Goal: Task Accomplishment & Management: Complete application form

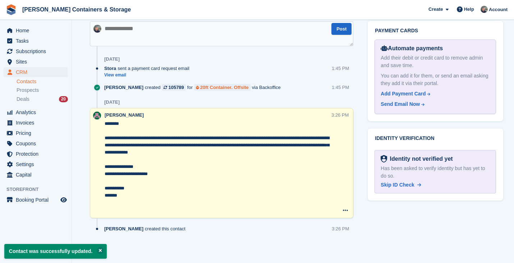
scroll to position [404, 0]
click at [35, 75] on span "CRM" at bounding box center [37, 72] width 43 height 10
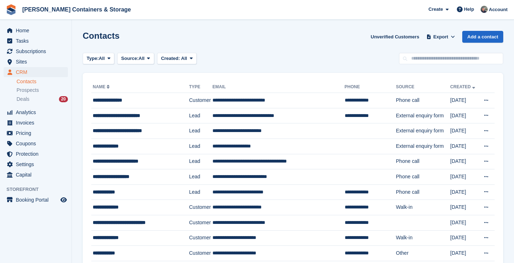
click at [416, 45] on div "Contacts Unverified Customers Export Export Contacts Export a CSV of all Contac…" at bounding box center [293, 41] width 420 height 20
click at [416, 57] on input "text" at bounding box center [451, 59] width 104 height 12
type input "******"
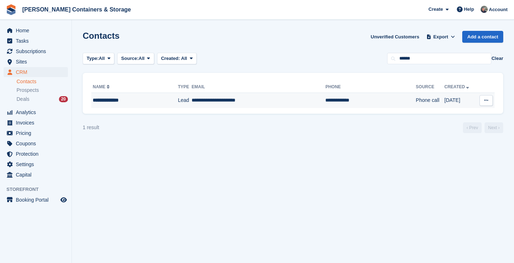
click at [325, 96] on td "**********" at bounding box center [370, 100] width 90 height 15
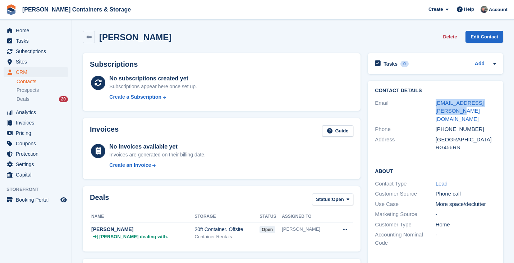
drag, startPoint x: 445, startPoint y: 112, endPoint x: 430, endPoint y: 105, distance: 16.6
click at [430, 105] on div "Email [EMAIL_ADDRESS][PERSON_NAME][DOMAIN_NAME]" at bounding box center [435, 111] width 121 height 27
copy div "[EMAIL_ADDRESS][PERSON_NAME][DOMAIN_NAME]"
click at [346, 44] on div "[PERSON_NAME] Delete Edit Contact" at bounding box center [292, 38] width 427 height 22
click at [37, 32] on span "Home" at bounding box center [37, 31] width 43 height 10
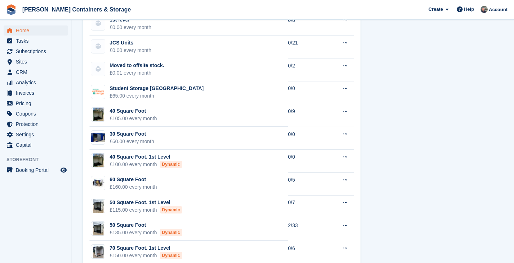
scroll to position [407, 0]
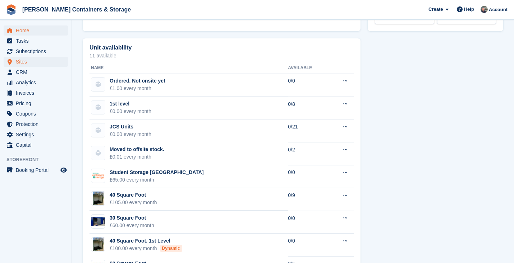
click at [32, 62] on span "Sites" at bounding box center [37, 62] width 43 height 10
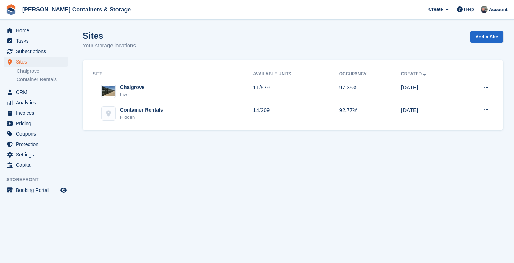
click at [22, 19] on span "Jennings Containers & Storage Create Subscription Invoice Contact Deal Discount…" at bounding box center [257, 9] width 514 height 19
click at [21, 27] on span "Home" at bounding box center [37, 31] width 43 height 10
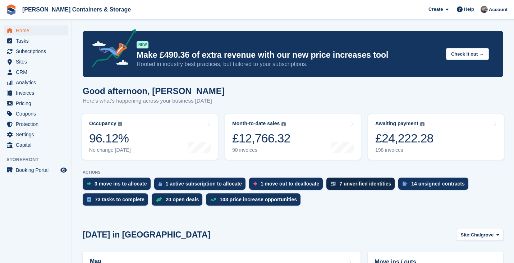
scroll to position [170, 0]
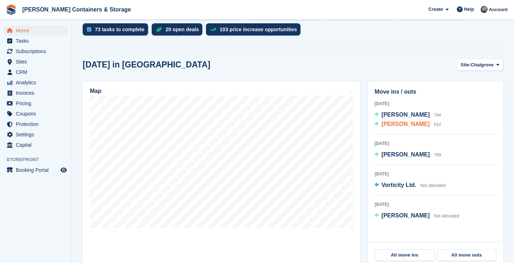
click at [400, 124] on span "[PERSON_NAME]" at bounding box center [405, 124] width 48 height 6
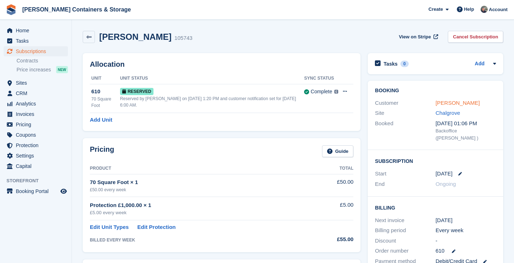
click at [474, 105] on link "[PERSON_NAME]" at bounding box center [457, 103] width 44 height 6
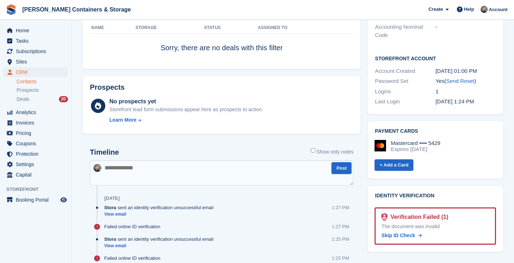
scroll to position [262, 0]
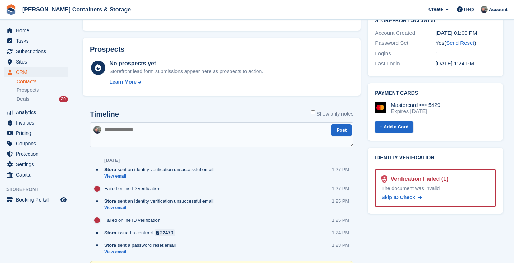
click at [406, 175] on div "Verification Failed (1)" at bounding box center [417, 179] width 61 height 9
click at [413, 185] on div "The document was invalid" at bounding box center [435, 189] width 108 height 8
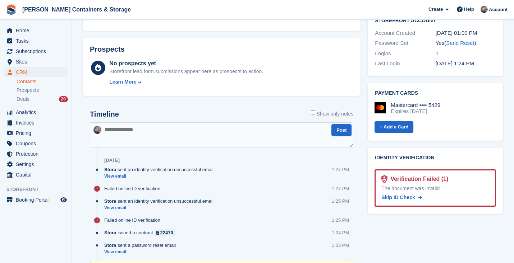
click at [418, 237] on div "Tasks 0 Add No tasks related to Rishabh Sengupta Contact Details Email rishabh.…" at bounding box center [435, 97] width 143 height 621
click at [114, 205] on link "View email" at bounding box center [160, 208] width 113 height 6
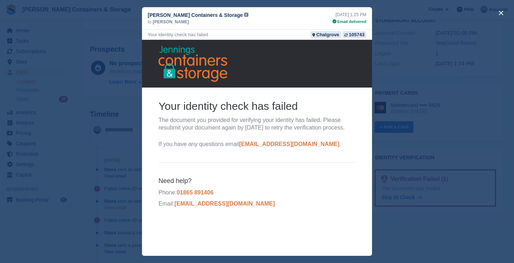
click at [114, 205] on div "close" at bounding box center [257, 131] width 514 height 263
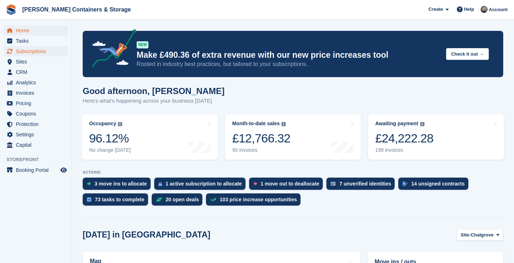
click at [32, 50] on span "Subscriptions" at bounding box center [37, 51] width 43 height 10
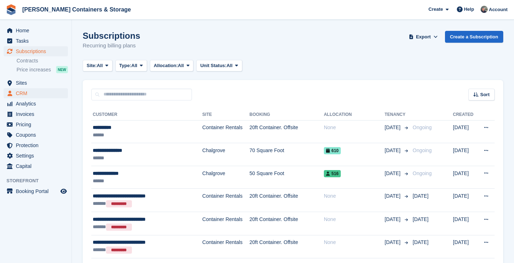
click at [41, 94] on span "CRM" at bounding box center [37, 93] width 43 height 10
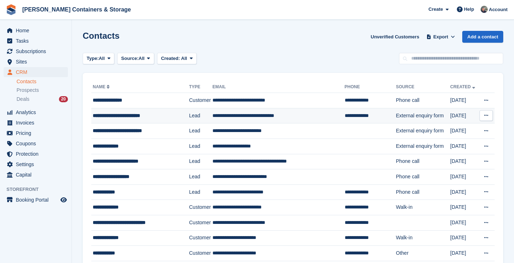
click at [140, 119] on div "**********" at bounding box center [138, 116] width 90 height 8
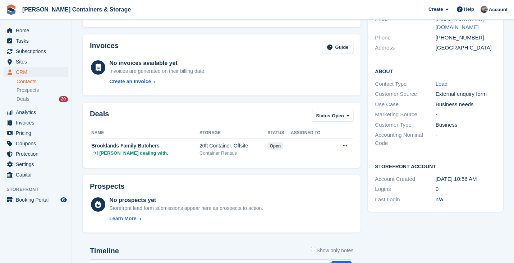
scroll to position [123, 0]
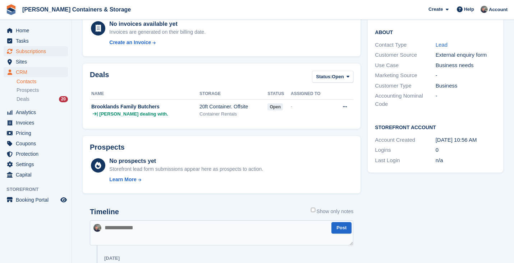
click at [40, 50] on span "Subscriptions" at bounding box center [37, 51] width 43 height 10
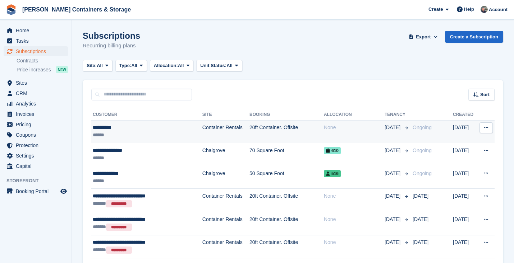
click at [178, 127] on div "**********" at bounding box center [139, 128] width 93 height 8
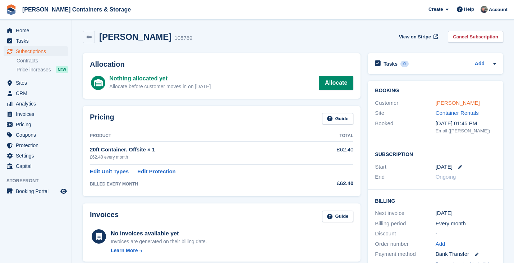
scroll to position [0, 0]
click at [455, 101] on link "[PERSON_NAME]" at bounding box center [457, 103] width 44 height 6
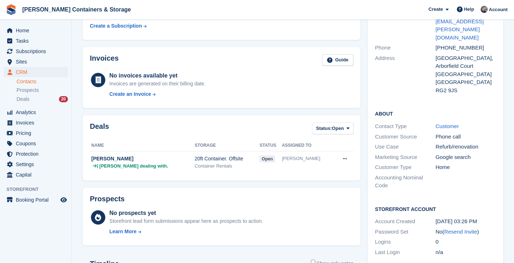
scroll to position [163, 0]
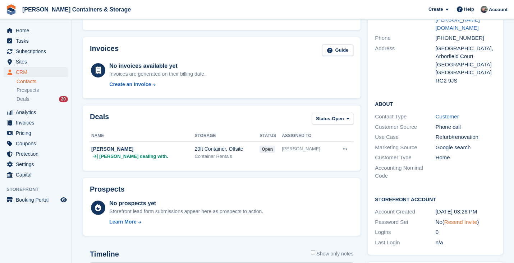
click at [463, 219] on link "Resend Invite" at bounding box center [460, 222] width 33 height 6
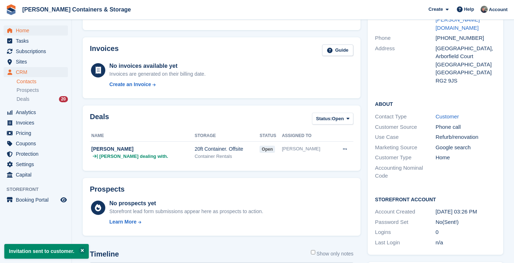
click at [33, 33] on span "Home" at bounding box center [37, 31] width 43 height 10
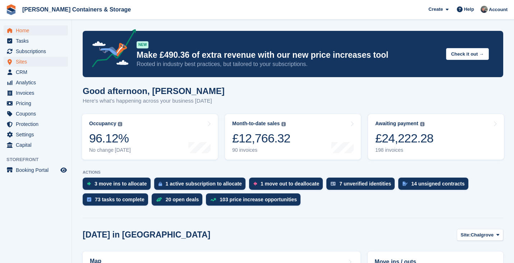
click at [34, 59] on span "Sites" at bounding box center [37, 62] width 43 height 10
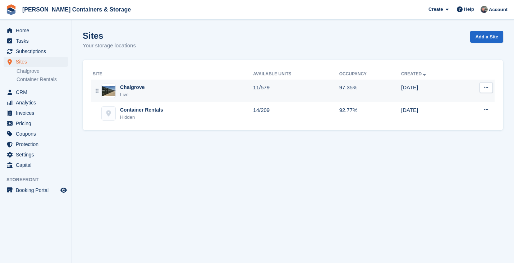
click at [189, 94] on div "Chalgrove Live" at bounding box center [173, 91] width 160 height 15
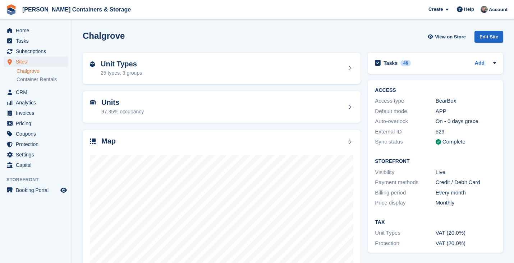
click at [34, 56] on ul "Subscriptions Subscriptions" at bounding box center [35, 51] width 71 height 10
click at [34, 54] on span "Subscriptions" at bounding box center [37, 51] width 43 height 10
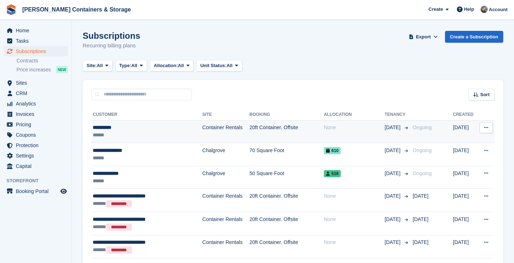
click at [143, 125] on div "**********" at bounding box center [139, 128] width 93 height 8
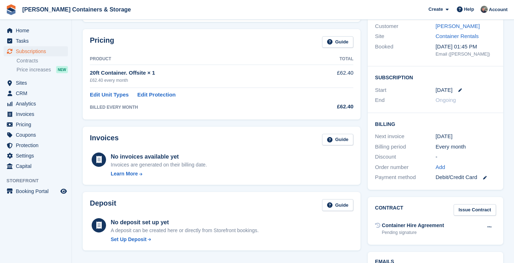
scroll to position [116, 0]
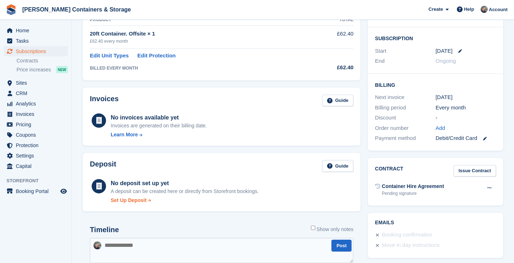
click at [141, 201] on div "Set Up Deposit" at bounding box center [129, 201] width 36 height 8
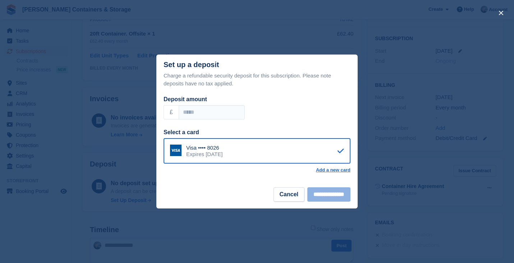
click at [220, 122] on div "Charge a refundable security deposit for this subscription. Please note deposit…" at bounding box center [256, 125] width 201 height 107
click at [217, 117] on input "Deposit amount" at bounding box center [212, 112] width 66 height 14
type input "**"
click at [318, 198] on input "**********" at bounding box center [328, 195] width 43 height 14
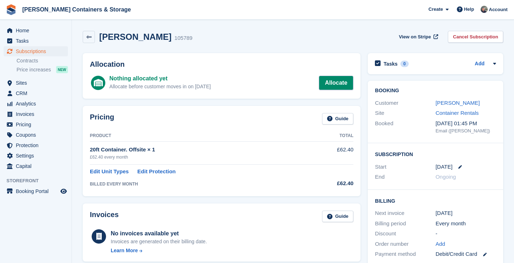
click at [337, 82] on link "Allocate" at bounding box center [336, 83] width 34 height 14
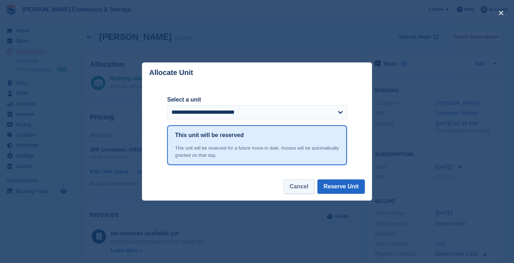
click at [299, 180] on button "Cancel" at bounding box center [298, 187] width 31 height 14
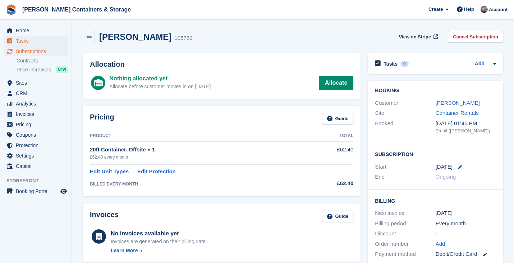
click at [30, 36] on span "Tasks" at bounding box center [37, 41] width 43 height 10
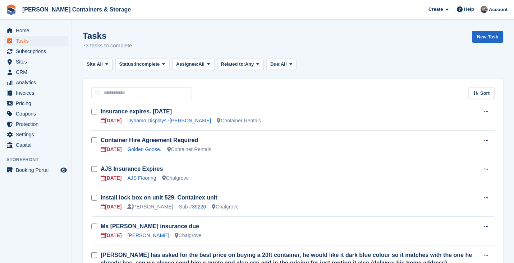
click at [28, 32] on span "Home" at bounding box center [37, 31] width 43 height 10
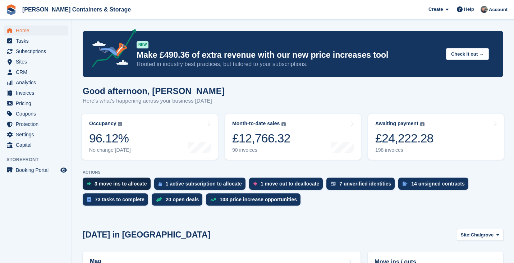
click at [115, 182] on div "3 move ins to allocate" at bounding box center [120, 184] width 52 height 6
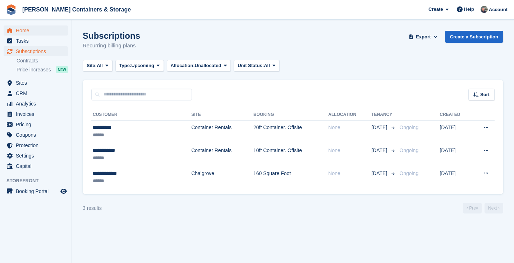
click at [37, 27] on span "Home" at bounding box center [37, 31] width 43 height 10
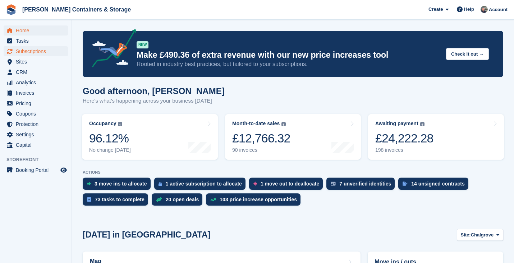
click at [41, 51] on span "Subscriptions" at bounding box center [37, 51] width 43 height 10
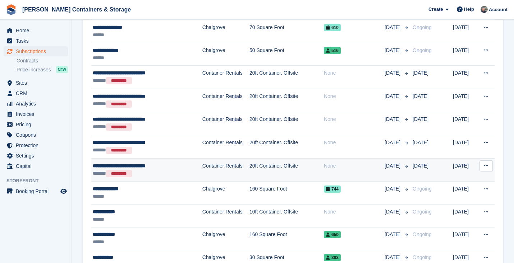
scroll to position [144, 0]
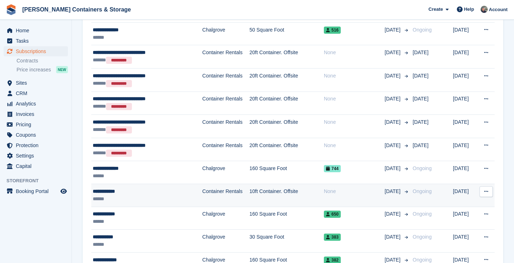
click at [132, 192] on div "**********" at bounding box center [139, 192] width 93 height 8
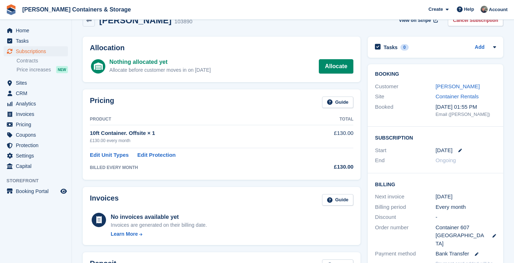
scroll to position [17, 0]
click at [18, 30] on span "Home" at bounding box center [37, 31] width 43 height 10
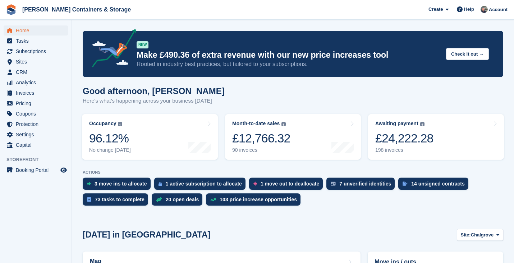
click at [37, 56] on ul "Subscriptions Subscriptions" at bounding box center [35, 51] width 71 height 10
click at [37, 50] on span "Subscriptions" at bounding box center [37, 51] width 43 height 10
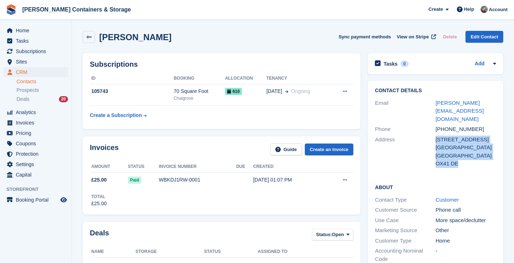
drag, startPoint x: 460, startPoint y: 155, endPoint x: 434, endPoint y: 133, distance: 34.2
click at [434, 135] on div "Address 11 Princes Street Oxford United Kingdom OX41 DE" at bounding box center [435, 152] width 121 height 34
copy div "11 Princes Street Oxford United Kingdom OX41 DE"
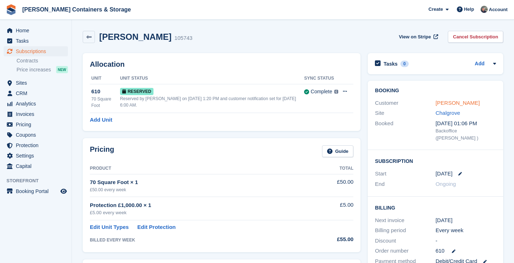
click at [453, 103] on link "Rishabh Sengupta" at bounding box center [457, 103] width 44 height 6
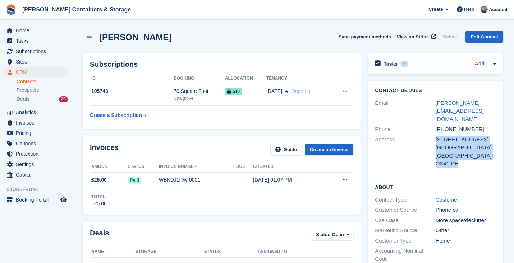
drag, startPoint x: 435, startPoint y: 128, endPoint x: 472, endPoint y: 161, distance: 49.9
click at [472, 161] on div "Contact Details Email rishabh.sengupta166@gmail.com Phone +447969857398 Address…" at bounding box center [434, 129] width 135 height 96
copy div "11 Princes Street Oxford United Kingdom OX41 DE"
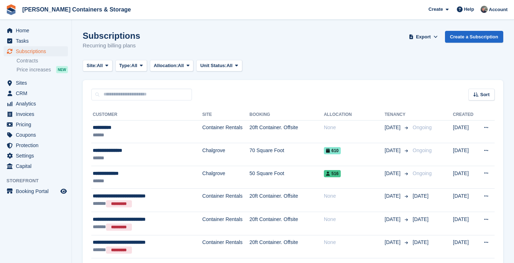
click at [121, 118] on th "Customer" at bounding box center [146, 114] width 111 height 11
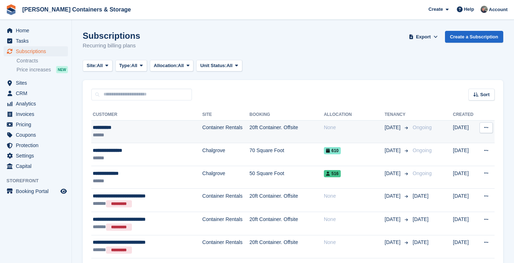
click at [123, 127] on div "**********" at bounding box center [139, 128] width 93 height 8
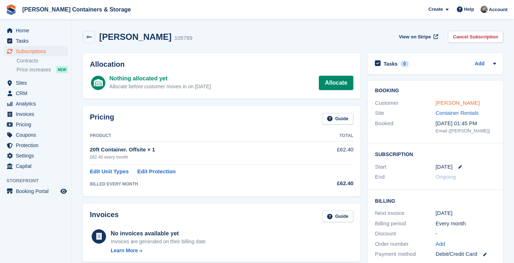
click at [444, 100] on link "Ruth Platt" at bounding box center [457, 103] width 44 height 6
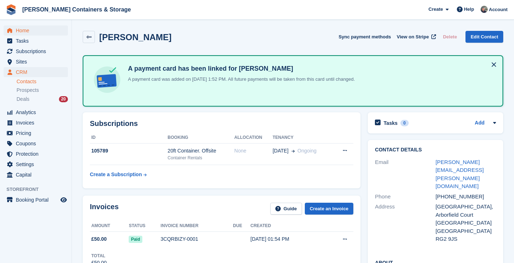
click at [31, 32] on span "Home" at bounding box center [37, 31] width 43 height 10
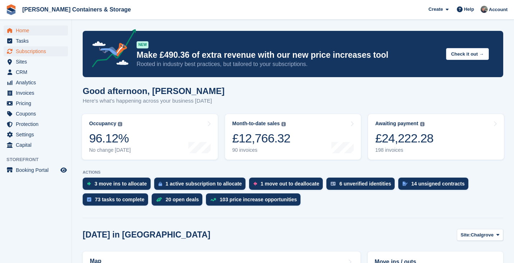
click at [35, 50] on span "Subscriptions" at bounding box center [37, 51] width 43 height 10
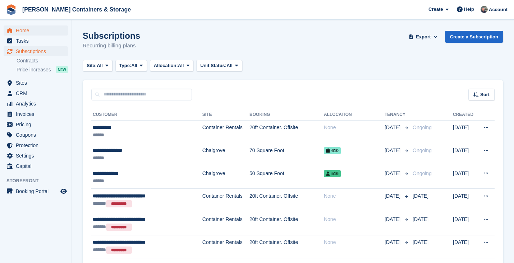
click at [39, 33] on span "Home" at bounding box center [37, 31] width 43 height 10
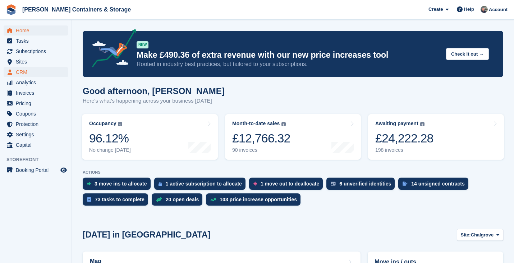
click at [29, 73] on span "CRM" at bounding box center [37, 72] width 43 height 10
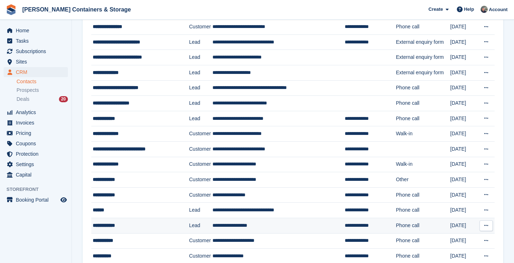
scroll to position [108, 0]
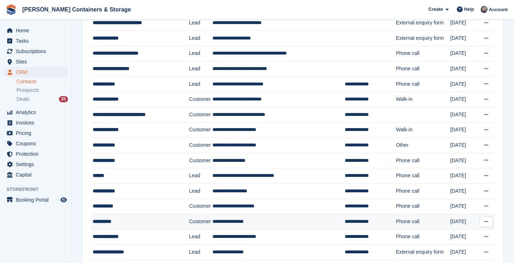
click at [131, 223] on div "**********" at bounding box center [138, 222] width 90 height 8
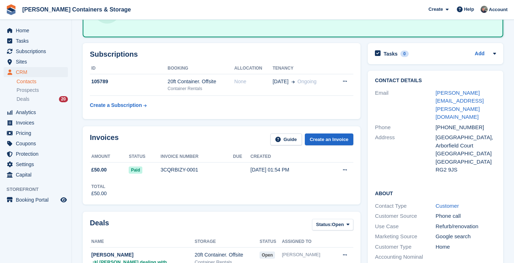
scroll to position [187, 0]
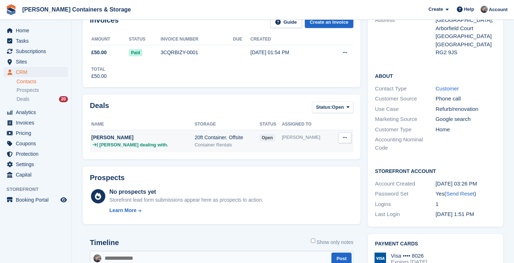
click at [259, 143] on td "open" at bounding box center [270, 141] width 22 height 22
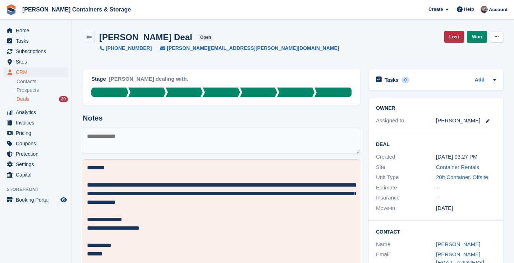
click at [491, 36] on button at bounding box center [496, 37] width 13 height 11
click at [483, 37] on link "Won" at bounding box center [477, 37] width 20 height 12
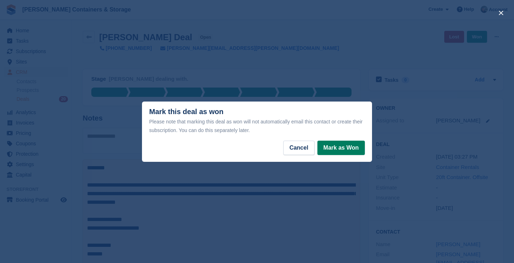
click at [342, 150] on button "Mark as Won" at bounding box center [340, 148] width 47 height 14
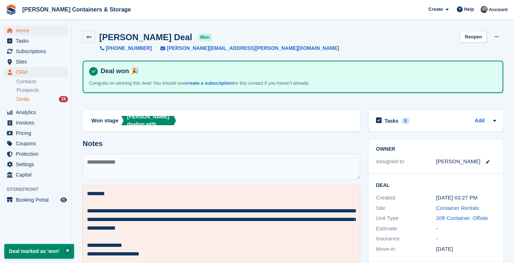
click at [29, 29] on span "Home" at bounding box center [37, 31] width 43 height 10
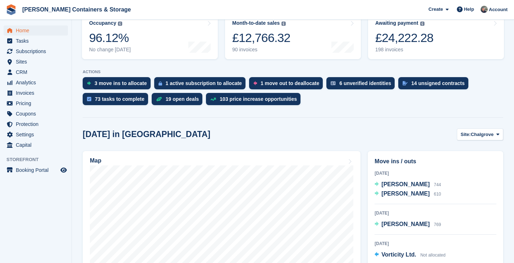
scroll to position [165, 0]
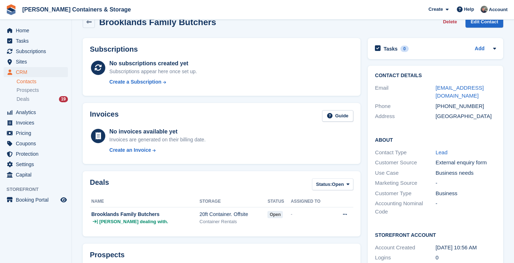
scroll to position [20, 0]
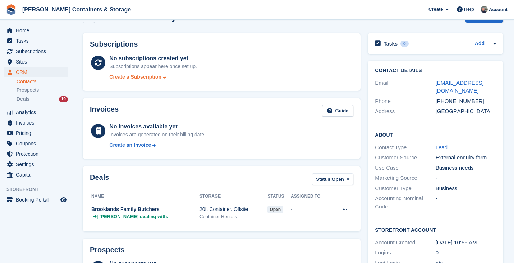
click at [130, 79] on div "Create a Subscription" at bounding box center [135, 77] width 52 height 8
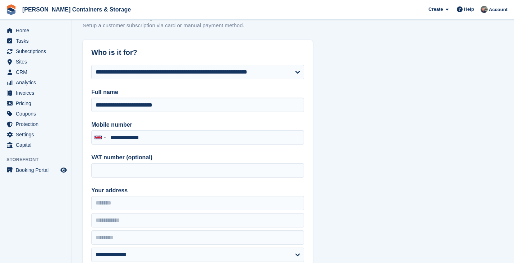
type input "**********"
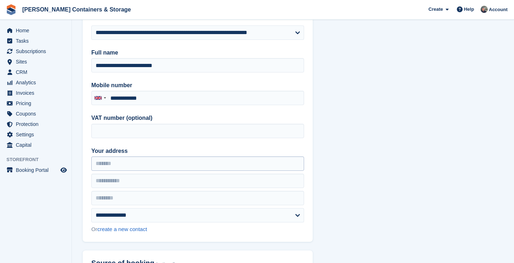
scroll to position [68, 0]
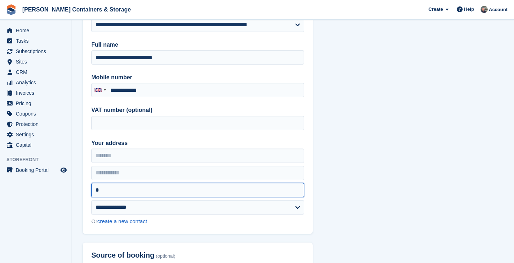
type input "*"
paste input "*******"
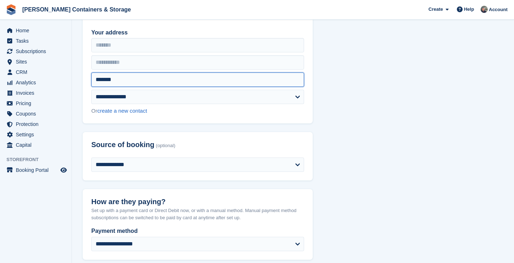
scroll to position [228, 0]
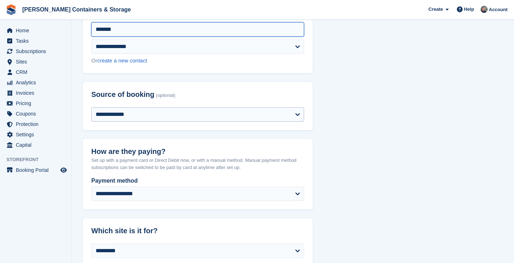
type input "*******"
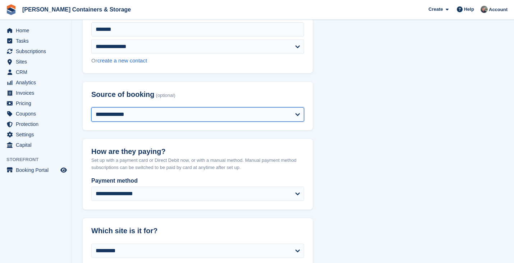
select select "*****"
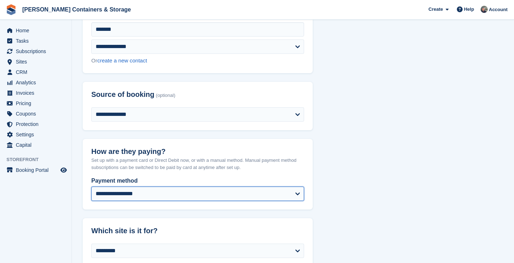
select select "**********"
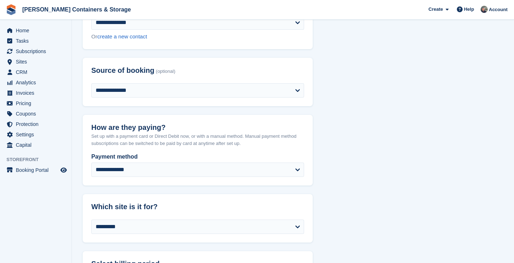
scroll to position [297, 0]
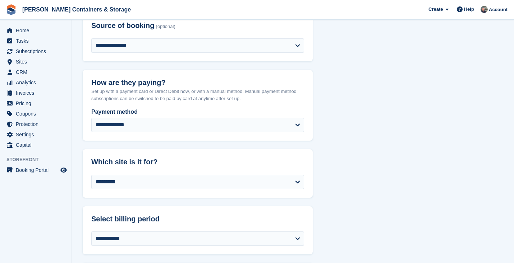
select select "******"
select select "**"
select select "**********"
select select "***"
select select "*"
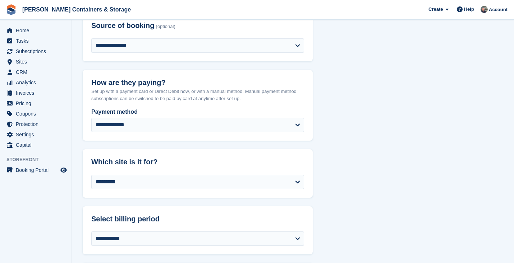
select select "*****"
select select
select select "**"
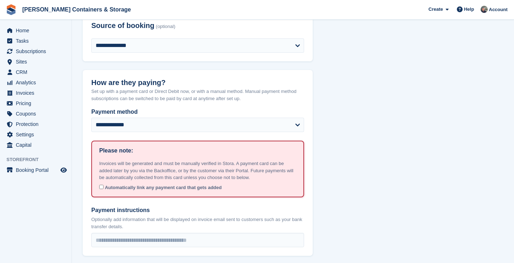
click at [105, 185] on span "Automatically link any payment card that gets added" at bounding box center [163, 187] width 117 height 5
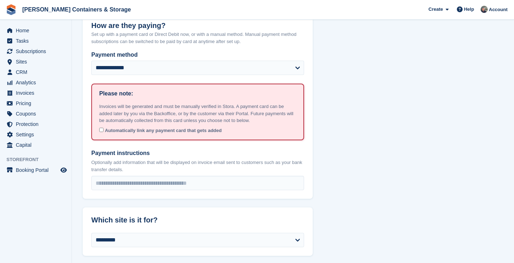
scroll to position [378, 0]
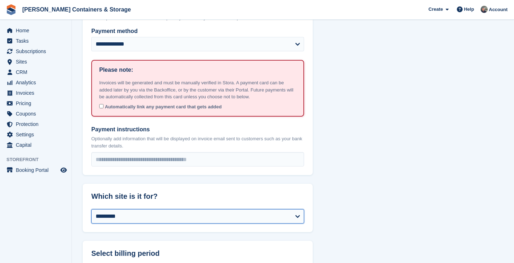
select select "****"
drag, startPoint x: 107, startPoint y: 209, endPoint x: 89, endPoint y: 232, distance: 29.5
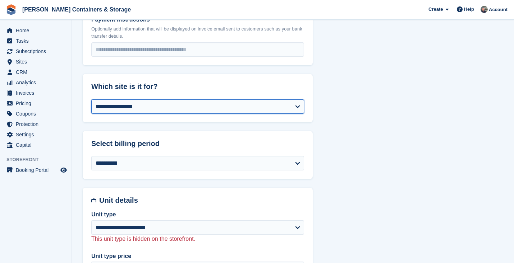
select select "******"
select select "**********"
select select "*"
select select "*****"
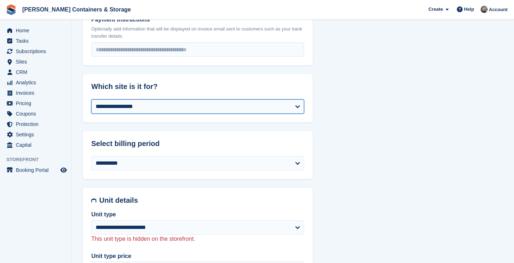
select select
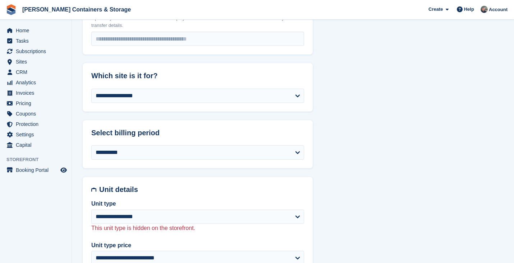
click at [81, 231] on section "**********" at bounding box center [293, 252] width 442 height 1502
click at [127, 203] on label "Unit type" at bounding box center [197, 204] width 213 height 9
click at [127, 210] on select "**********" at bounding box center [197, 217] width 213 height 14
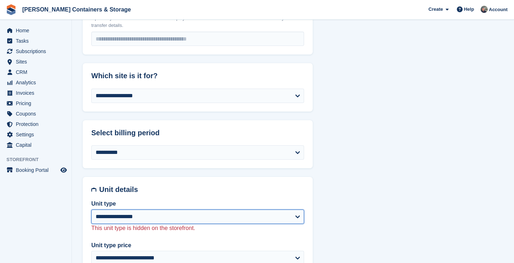
select select "****"
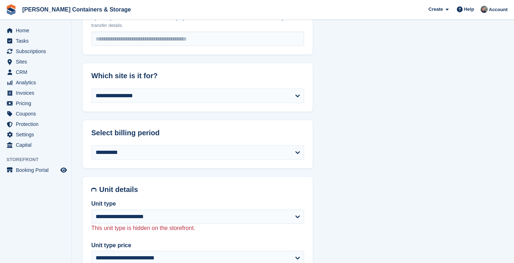
click at [74, 247] on section "**********" at bounding box center [293, 252] width 442 height 1502
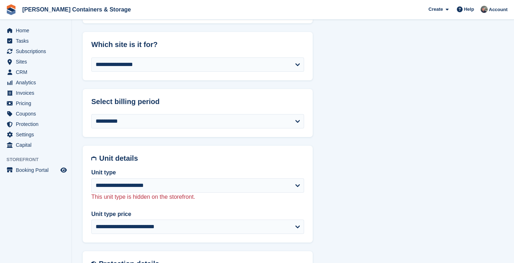
scroll to position [569, 0]
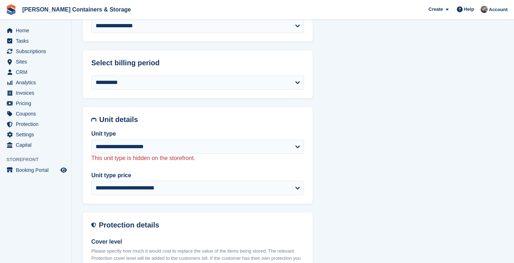
select select "******"
select select "**********"
select select "****"
select select "*"
select select "****"
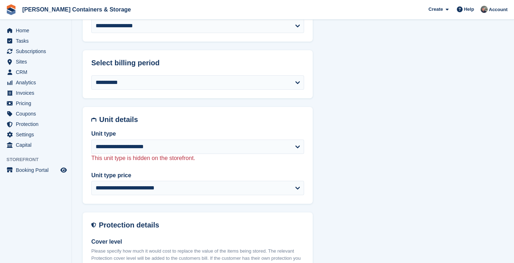
select select
select select "***"
select select "*****"
type input "**********"
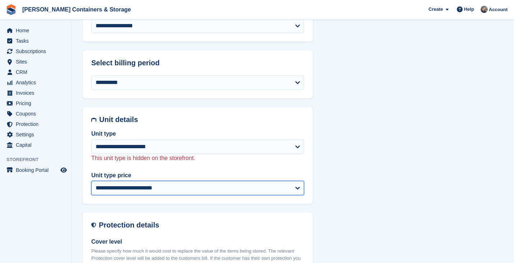
select select "*****"
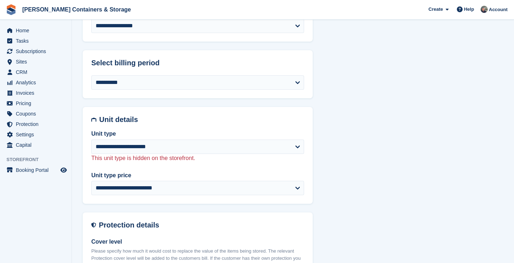
click at [84, 218] on header "Protection details" at bounding box center [198, 221] width 230 height 17
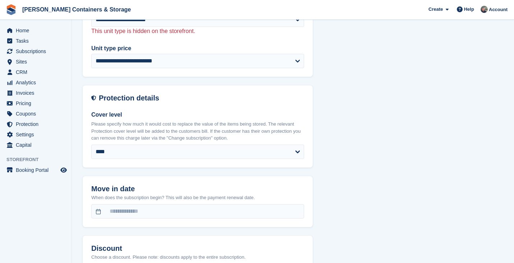
scroll to position [737, 0]
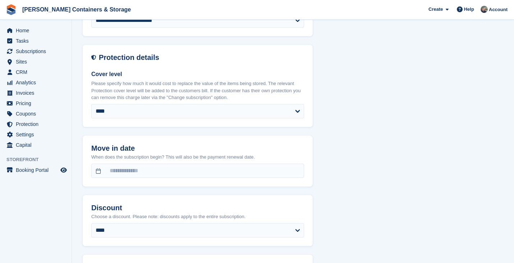
select select "******"
select select "**********"
select select "****"
select select "*"
select select "****"
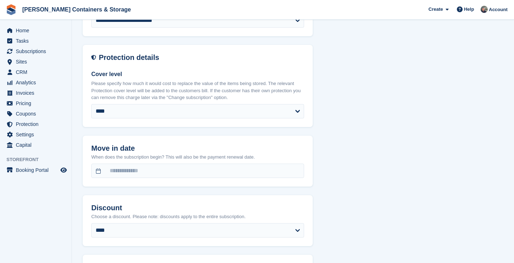
select select "*****"
select select
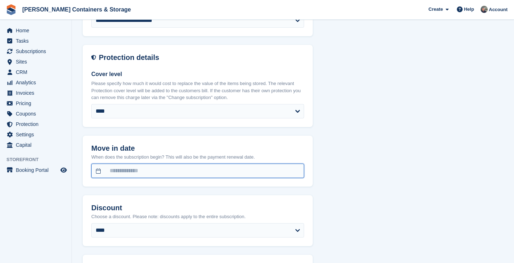
click at [98, 164] on input "text" at bounding box center [197, 171] width 213 height 14
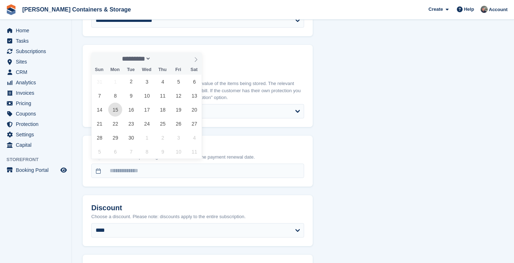
click at [115, 108] on span "15" at bounding box center [115, 110] width 14 height 14
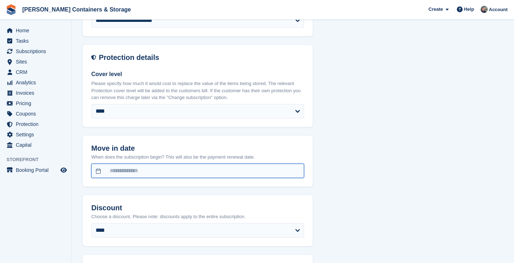
type input "**********"
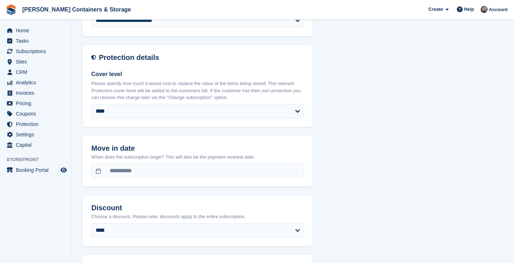
click at [87, 198] on header "Discount" at bounding box center [198, 203] width 230 height 17
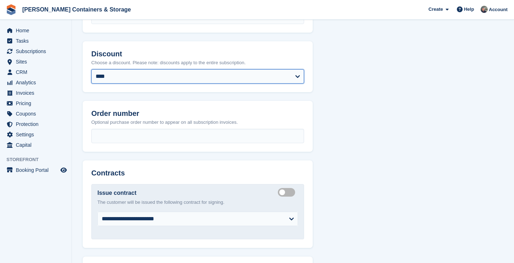
scroll to position [953, 0]
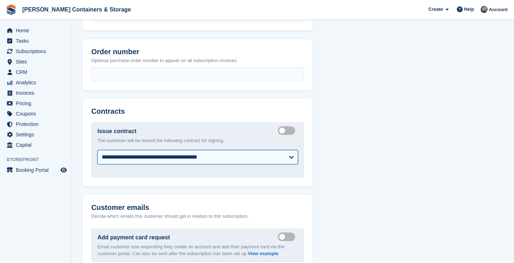
select select "***"
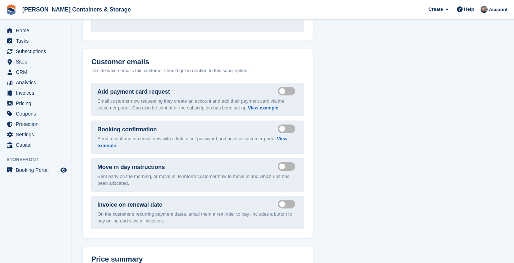
scroll to position [1119, 0]
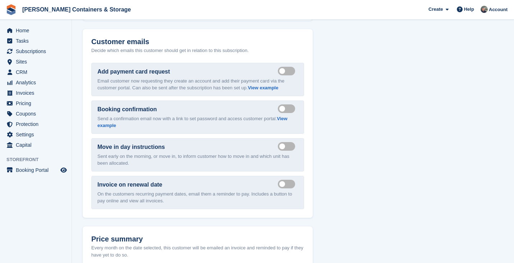
click at [290, 108] on label "Send booking confirmation email" at bounding box center [288, 108] width 20 height 1
click at [286, 146] on label "Send move in day email" at bounding box center [288, 146] width 20 height 1
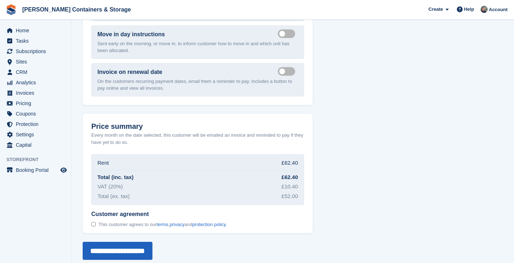
scroll to position [1231, 0]
click at [122, 222] on span "This customer agrees to our terms , privacy and protection policy ." at bounding box center [162, 225] width 128 height 6
click at [123, 244] on input "**********" at bounding box center [118, 251] width 70 height 18
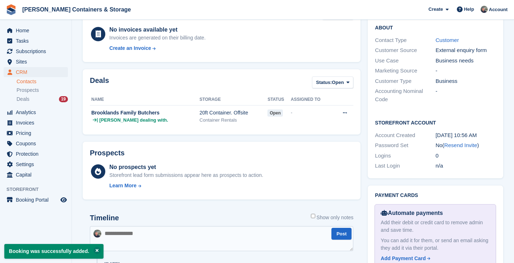
scroll to position [208, 0]
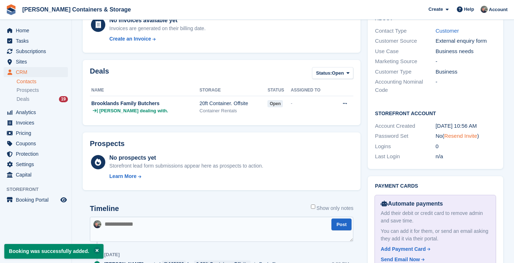
click at [457, 133] on link "Resend Invite" at bounding box center [460, 136] width 33 height 6
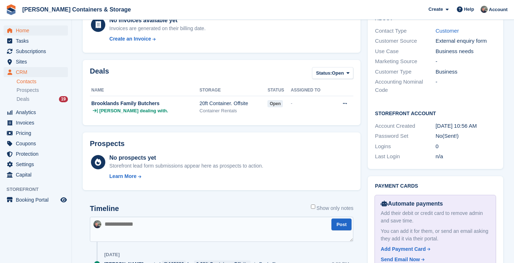
click at [30, 32] on span "Home" at bounding box center [37, 31] width 43 height 10
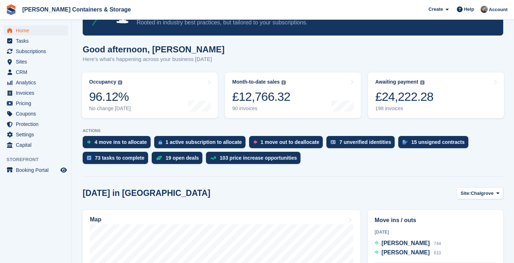
scroll to position [65, 0]
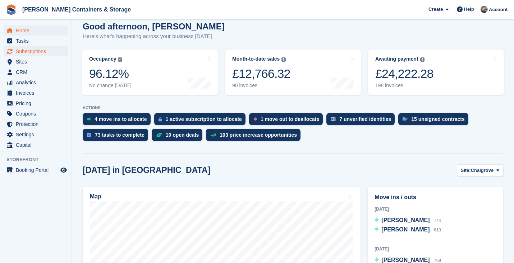
click at [36, 48] on span "Subscriptions" at bounding box center [37, 51] width 43 height 10
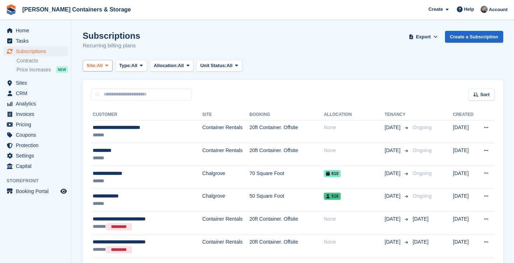
click at [108, 67] on icon at bounding box center [106, 65] width 3 height 5
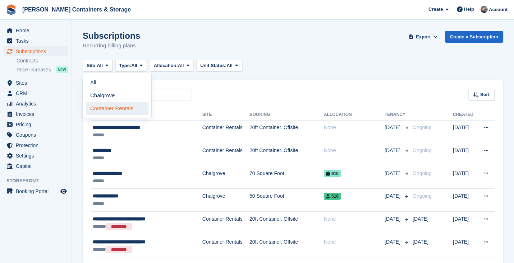
click at [115, 108] on link "Container Rentals" at bounding box center [117, 108] width 63 height 13
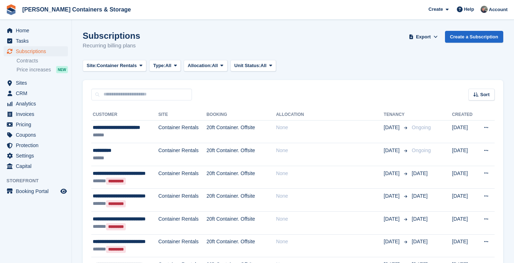
click at [112, 66] on span "Container Rentals" at bounding box center [117, 65] width 40 height 7
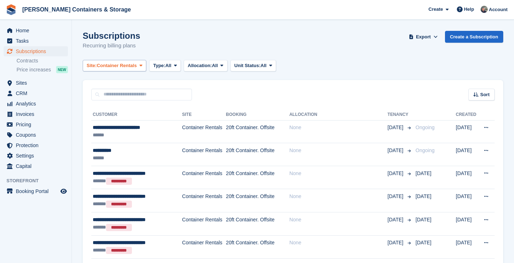
click at [106, 66] on span "Container Rentals" at bounding box center [117, 65] width 40 height 7
click at [107, 53] on div "Subscriptions Recurring billing plans Export Export Subscriptions Export a CSV …" at bounding box center [293, 45] width 420 height 28
click at [107, 61] on button "Site: Container Rentals" at bounding box center [115, 66] width 64 height 12
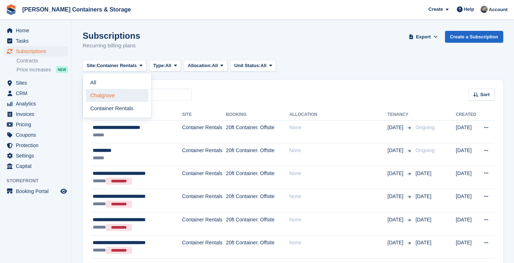
click at [108, 92] on link "Chalgrove" at bounding box center [117, 95] width 63 height 13
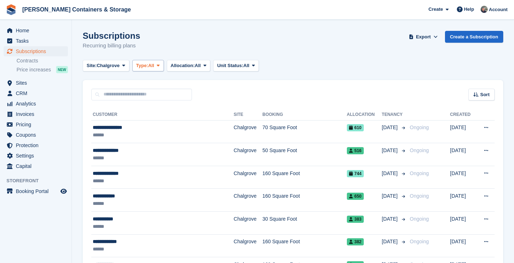
click at [154, 71] on button "Type: All" at bounding box center [148, 66] width 32 height 12
click at [163, 110] on link "Previous" at bounding box center [166, 108] width 63 height 13
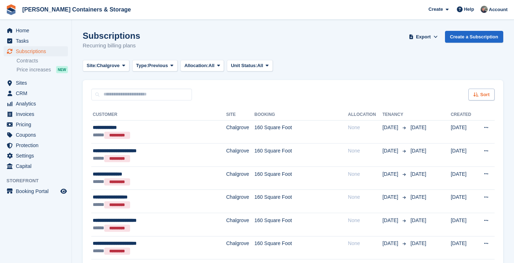
click at [491, 91] on div "Sort" at bounding box center [481, 95] width 26 height 12
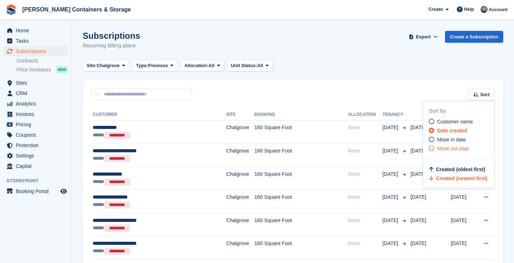
click at [457, 149] on span "Move out date" at bounding box center [453, 149] width 32 height 6
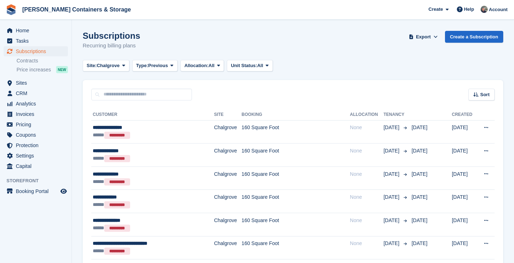
click at [481, 93] on span "Sort" at bounding box center [484, 94] width 9 height 7
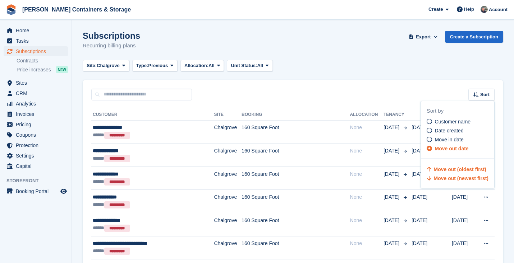
click at [473, 178] on span "Move out (newest first)" at bounding box center [461, 179] width 55 height 6
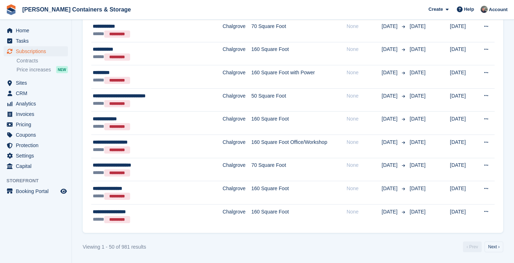
scroll to position [1053, 0]
click at [496, 250] on link "Next ›" at bounding box center [493, 247] width 19 height 11
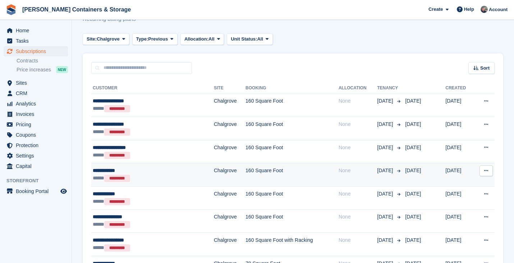
scroll to position [30, 0]
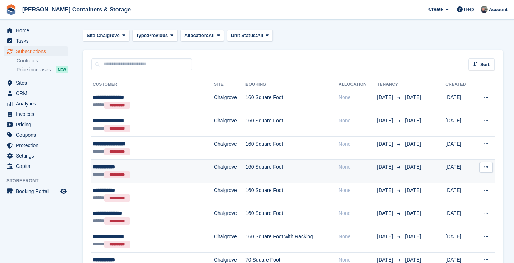
click at [245, 175] on td "160 Square Foot" at bounding box center [291, 171] width 93 height 23
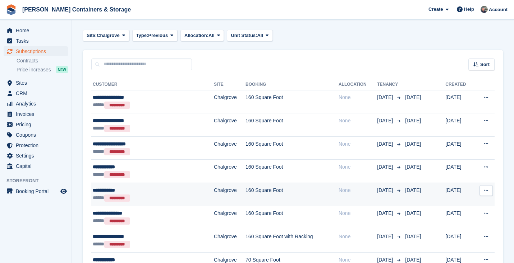
click at [179, 187] on div "**********" at bounding box center [136, 191] width 87 height 8
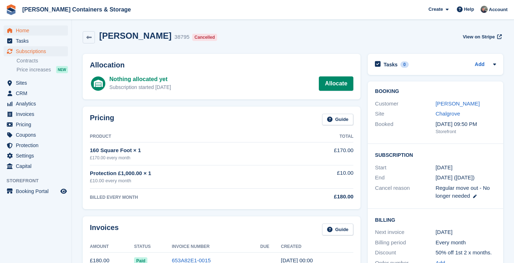
click at [16, 31] on span "Home" at bounding box center [37, 31] width 43 height 10
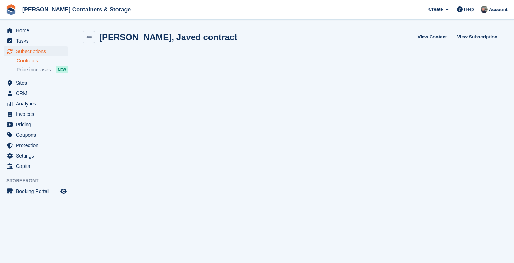
click at [38, 52] on span "Subscriptions" at bounding box center [37, 51] width 43 height 10
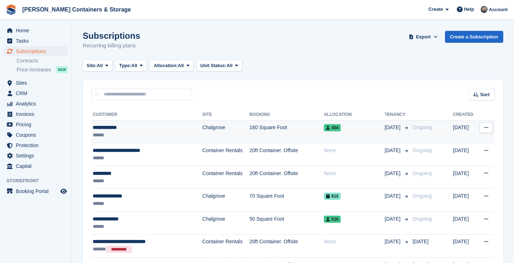
click at [249, 129] on td "160 Square Foot" at bounding box center [286, 131] width 74 height 23
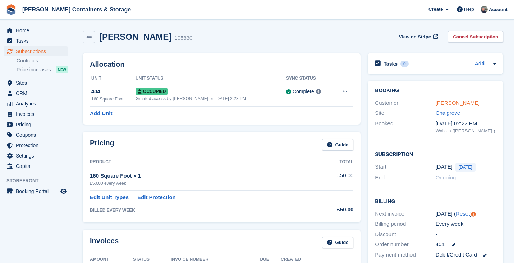
click at [446, 100] on link "[PERSON_NAME]" at bounding box center [457, 103] width 44 height 6
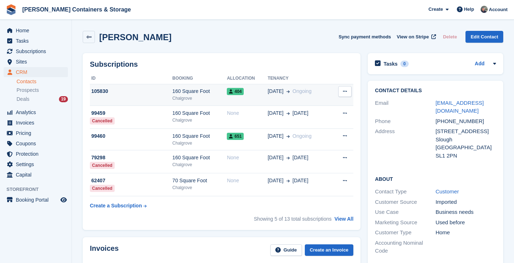
click at [190, 90] on div "160 Square Foot" at bounding box center [199, 92] width 55 height 8
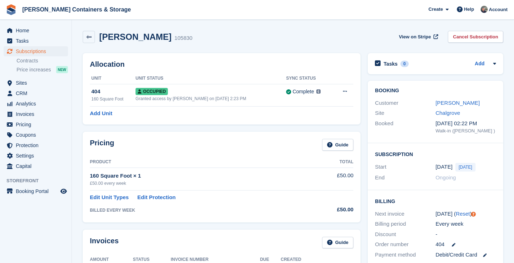
click at [246, 107] on div "Allocation Unit Unit Status Sync Status 404 160 Square Foot Occupied Granted ac…" at bounding box center [222, 88] width 278 height 71
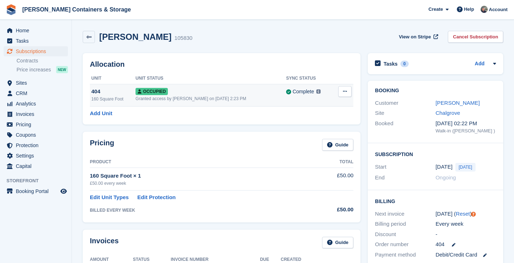
click at [249, 102] on div "Granted access by Arjun Preetham on 2nd Sep, 2:23 PM" at bounding box center [210, 99] width 151 height 6
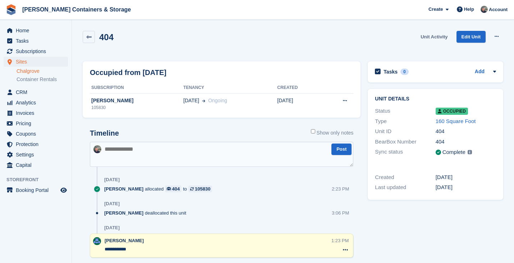
click at [434, 35] on link "Unit Activity" at bounding box center [433, 37] width 33 height 12
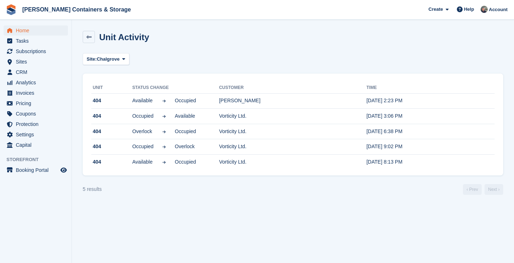
click at [47, 32] on span "Home" at bounding box center [37, 31] width 43 height 10
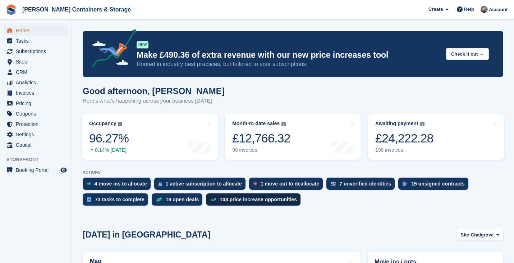
scroll to position [144, 0]
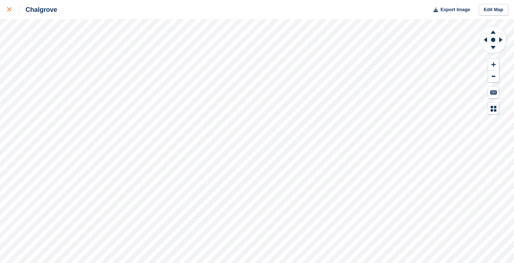
click at [5, 11] on link at bounding box center [9, 9] width 19 height 19
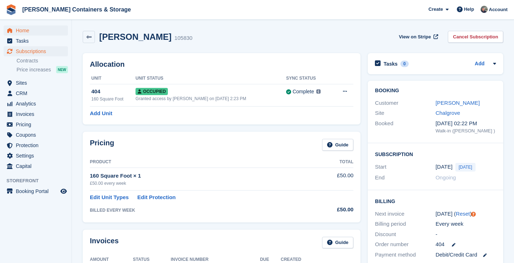
click at [18, 32] on span "Home" at bounding box center [37, 31] width 43 height 10
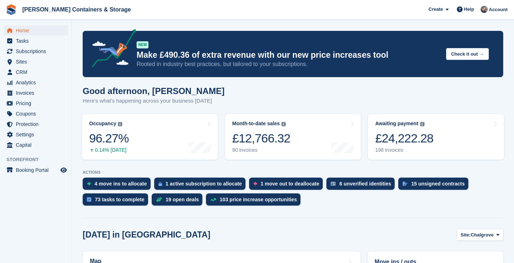
click at [25, 36] on ul "Home" at bounding box center [35, 31] width 71 height 10
click at [36, 48] on span "Subscriptions" at bounding box center [37, 51] width 43 height 10
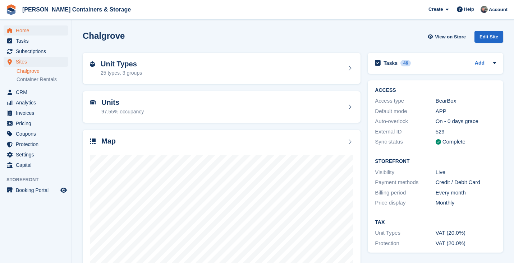
click at [33, 33] on span "Home" at bounding box center [37, 31] width 43 height 10
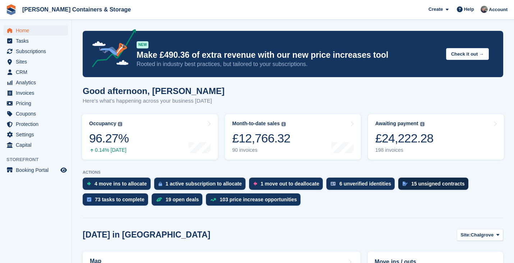
click at [414, 185] on div "15 unsigned contracts" at bounding box center [438, 184] width 54 height 6
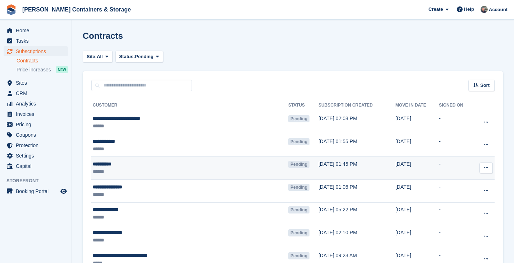
scroll to position [25, 0]
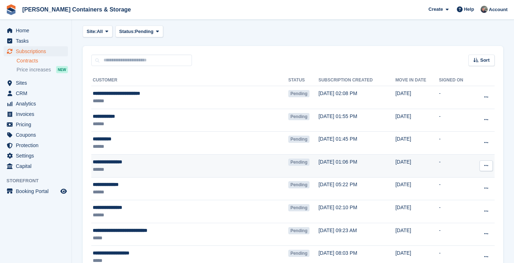
click at [489, 163] on button at bounding box center [485, 166] width 13 height 11
click at [463, 205] on p "Send contract" at bounding box center [458, 207] width 63 height 9
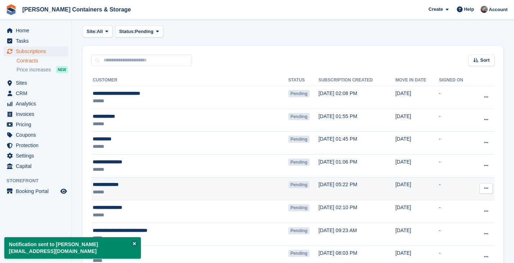
click at [484, 190] on icon at bounding box center [486, 188] width 4 height 5
click at [318, 189] on td "[DATE] 05:22 PM" at bounding box center [356, 188] width 77 height 23
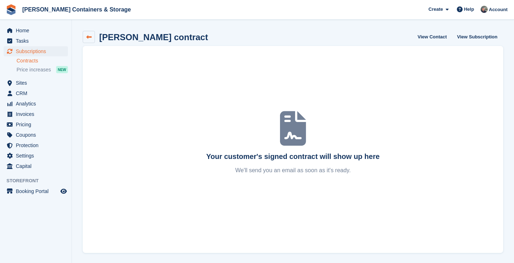
click at [93, 42] on link at bounding box center [89, 37] width 12 height 12
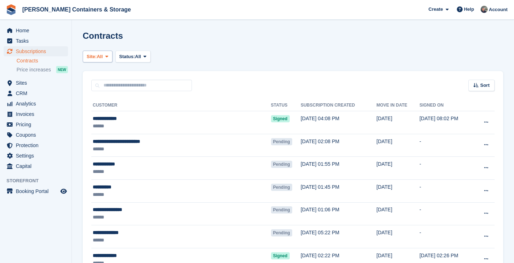
click at [102, 56] on span "All" at bounding box center [100, 56] width 6 height 7
click at [104, 74] on link "Chalgrove" at bounding box center [117, 73] width 63 height 13
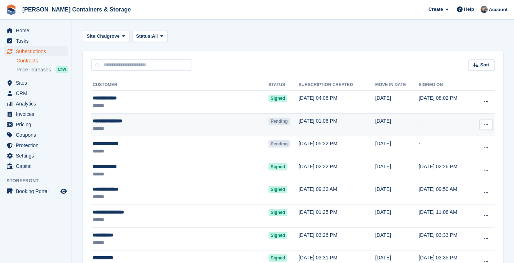
scroll to position [31, 0]
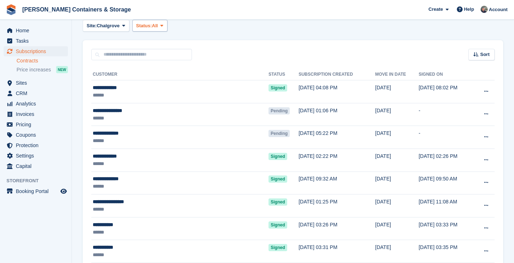
click at [151, 26] on span "Status:" at bounding box center [144, 25] width 16 height 7
click at [151, 43] on link "Pending" at bounding box center [166, 42] width 63 height 13
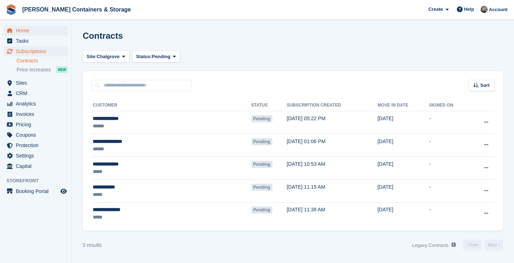
click at [32, 31] on span "Home" at bounding box center [37, 31] width 43 height 10
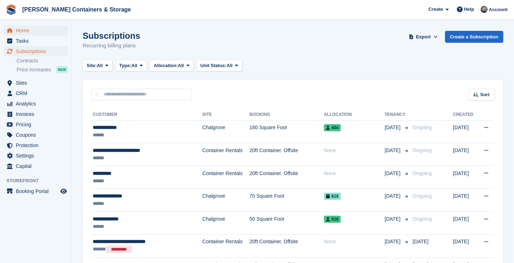
click at [32, 35] on span "Home" at bounding box center [37, 31] width 43 height 10
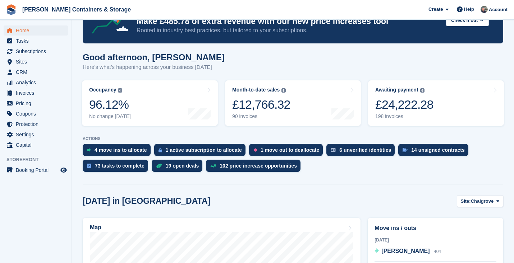
scroll to position [110, 0]
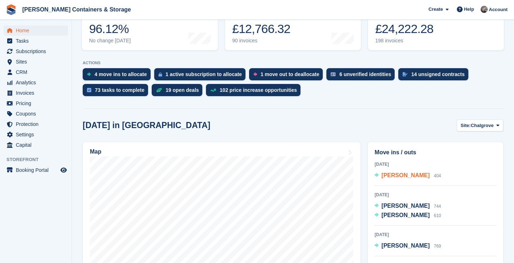
click at [408, 178] on span "[PERSON_NAME]" at bounding box center [405, 175] width 48 height 6
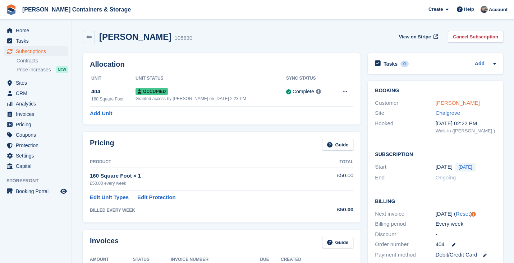
scroll to position [0, 0]
click at [447, 103] on link "[PERSON_NAME]" at bounding box center [457, 103] width 44 height 6
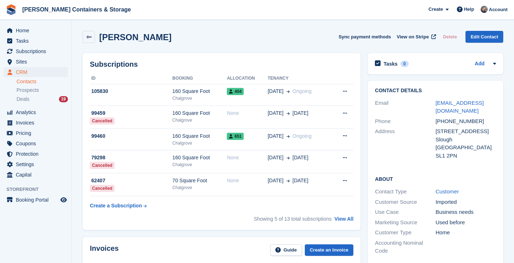
click at [18, 23] on div "Home Tasks Subscriptions Subscriptions Subscriptions Contracts Price increases …" at bounding box center [35, 102] width 71 height 158
click at [19, 36] on span "Tasks" at bounding box center [37, 41] width 43 height 10
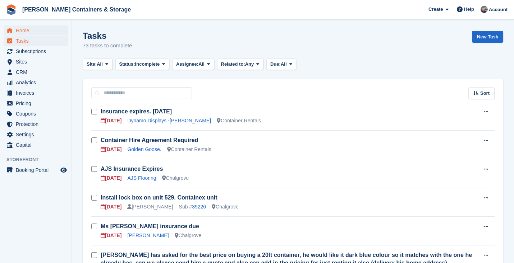
click at [20, 32] on span "Home" at bounding box center [37, 31] width 43 height 10
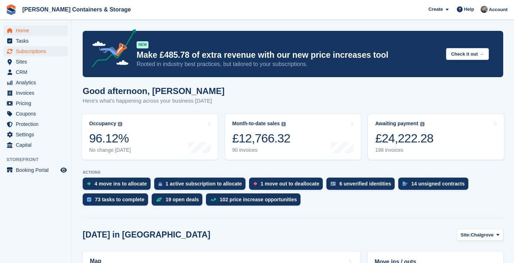
click at [50, 51] on span "Subscriptions" at bounding box center [37, 51] width 43 height 10
click at [27, 49] on span "Subscriptions" at bounding box center [37, 51] width 43 height 10
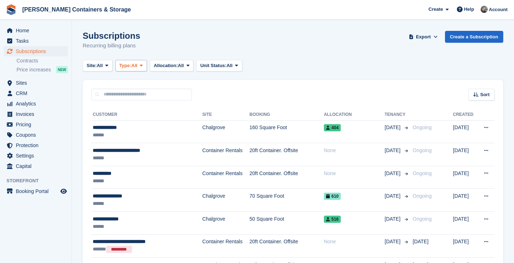
click at [124, 64] on span "Type:" at bounding box center [125, 65] width 12 height 7
click at [101, 66] on span "All" at bounding box center [100, 65] width 6 height 7
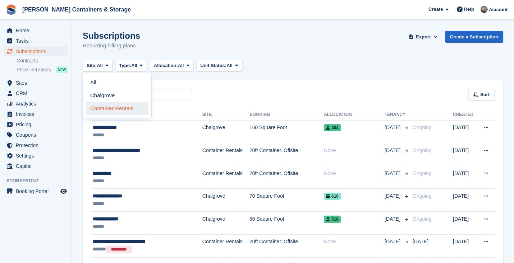
click at [108, 110] on link "Container Rentals" at bounding box center [117, 108] width 63 height 13
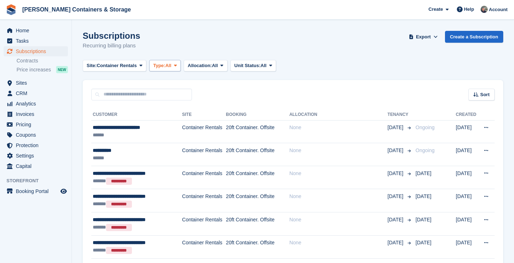
click at [165, 63] on span "Type:" at bounding box center [159, 65] width 12 height 7
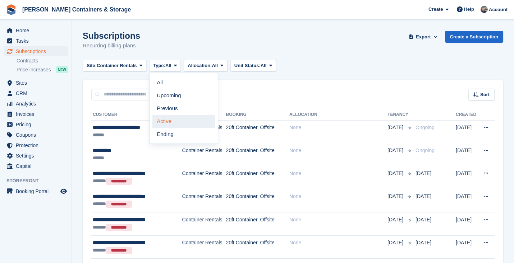
click at [174, 118] on link "Active" at bounding box center [183, 121] width 63 height 13
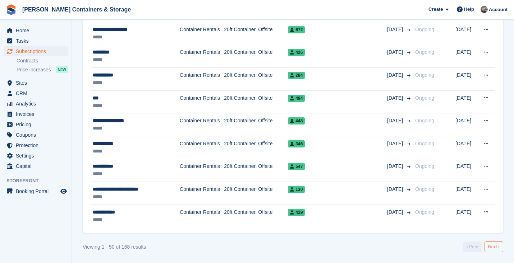
scroll to position [1035, 0]
click at [493, 250] on link "Next ›" at bounding box center [493, 247] width 19 height 11
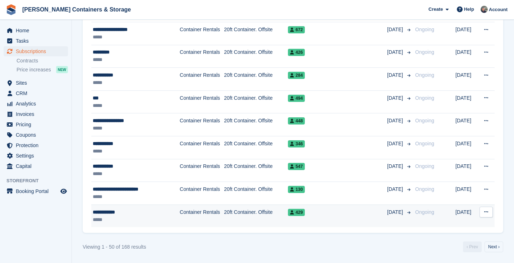
click at [143, 210] on div "**********" at bounding box center [132, 213] width 79 height 8
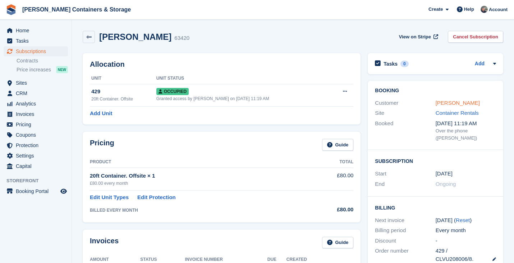
click at [444, 102] on link "[PERSON_NAME]" at bounding box center [457, 103] width 44 height 6
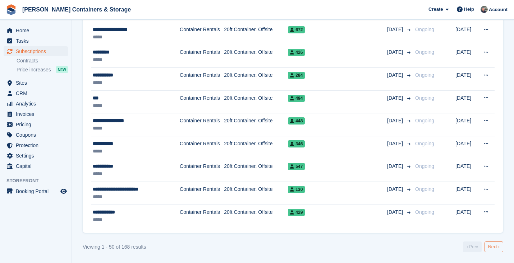
scroll to position [1035, 0]
click at [491, 246] on link "Next ›" at bounding box center [493, 247] width 19 height 11
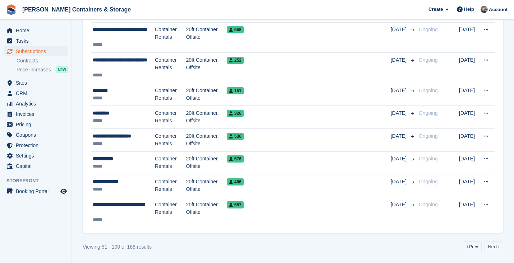
scroll to position [1104, 0]
click at [491, 245] on link "Next ›" at bounding box center [493, 247] width 19 height 11
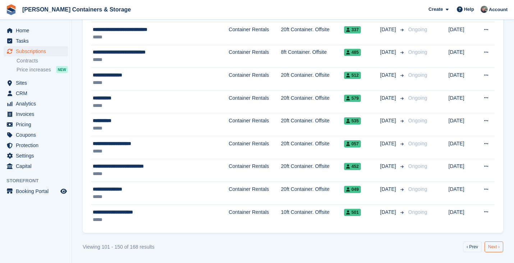
scroll to position [1035, 0]
click at [492, 246] on link "Next ›" at bounding box center [493, 247] width 19 height 11
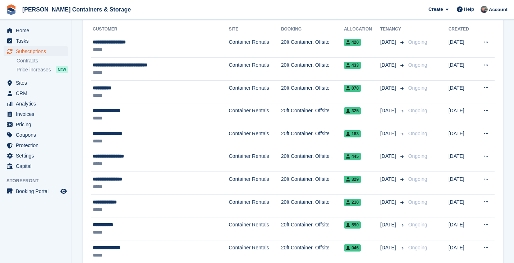
scroll to position [83, 0]
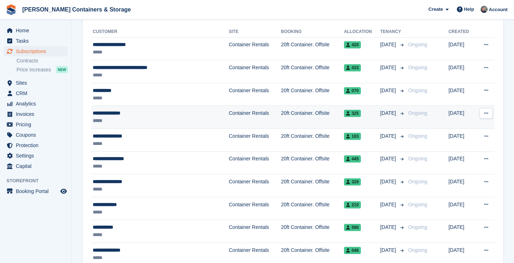
click at [229, 121] on td "Container Rentals" at bounding box center [255, 117] width 52 height 23
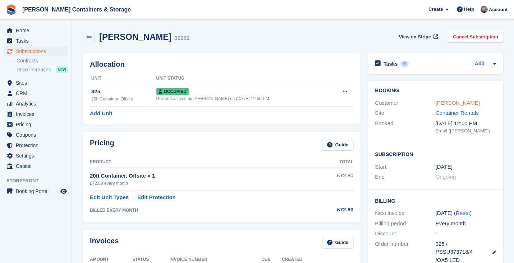
click at [445, 102] on link "[PERSON_NAME]" at bounding box center [457, 103] width 44 height 6
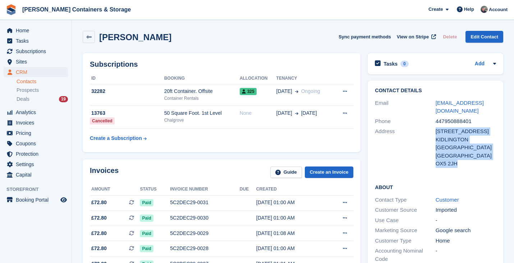
drag, startPoint x: 436, startPoint y: 122, endPoint x: 470, endPoint y: 159, distance: 50.6
click at [470, 159] on div "Address [STREET_ADDRESS] [STREET_ADDRESS]" at bounding box center [435, 147] width 121 height 43
copy div "[STREET_ADDRESS]"
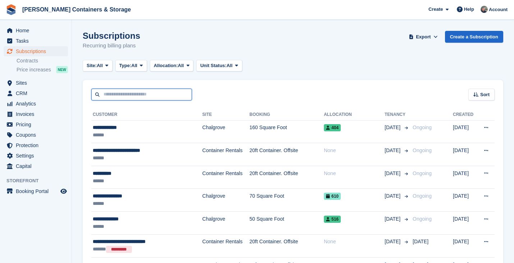
click at [117, 91] on input "text" at bounding box center [141, 95] width 101 height 12
type input "*******"
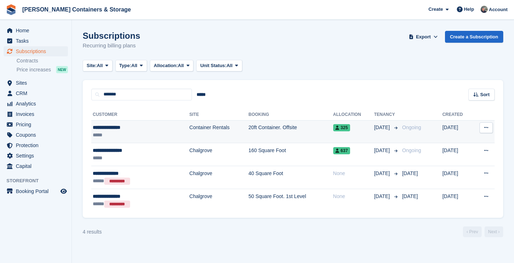
click at [189, 139] on td "Container Rentals" at bounding box center [218, 131] width 59 height 23
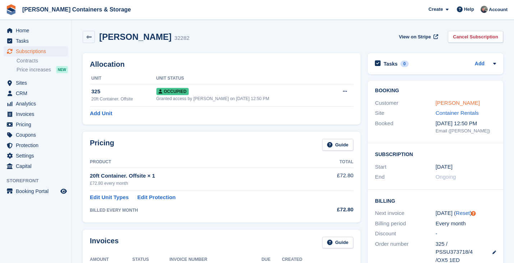
click at [446, 102] on link "Challis, Graham" at bounding box center [457, 103] width 44 height 6
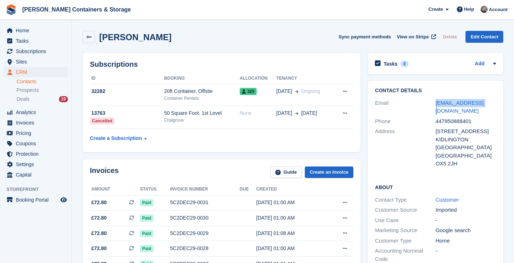
drag, startPoint x: 489, startPoint y: 103, endPoint x: 426, endPoint y: 105, distance: 62.9
click at [426, 105] on div "Email challgrh@aol.com" at bounding box center [435, 107] width 121 height 18
copy div "challgrh@aol.com"
click at [47, 50] on span "Subscriptions" at bounding box center [37, 51] width 43 height 10
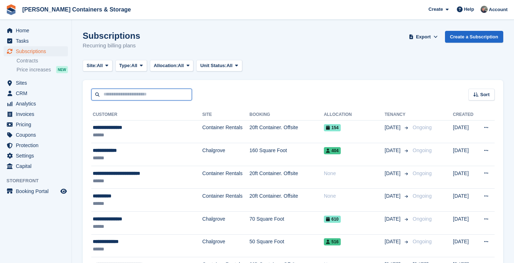
click at [147, 96] on input "text" at bounding box center [141, 95] width 101 height 12
type input "******"
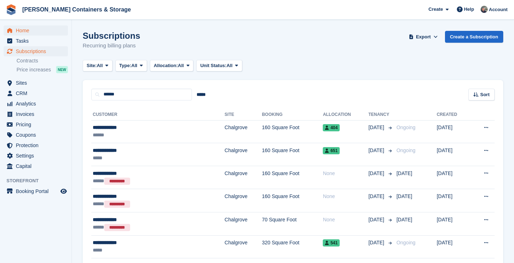
click at [37, 32] on span "Home" at bounding box center [37, 31] width 43 height 10
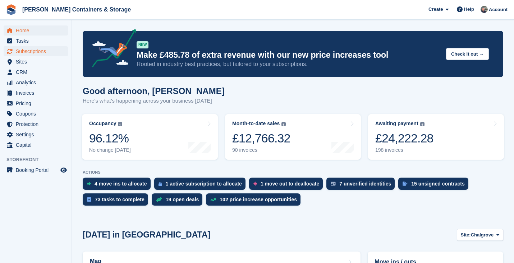
click at [40, 52] on span "Subscriptions" at bounding box center [37, 51] width 43 height 10
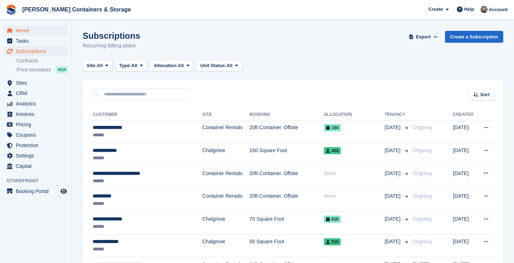
click at [37, 34] on span "Home" at bounding box center [37, 31] width 43 height 10
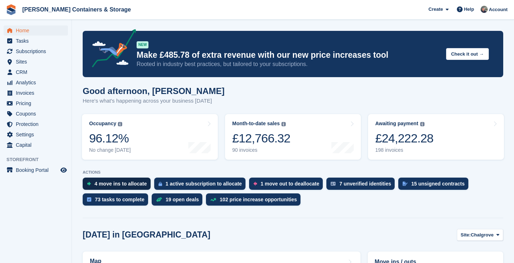
click at [112, 181] on div "4 move ins to allocate" at bounding box center [117, 184] width 68 height 12
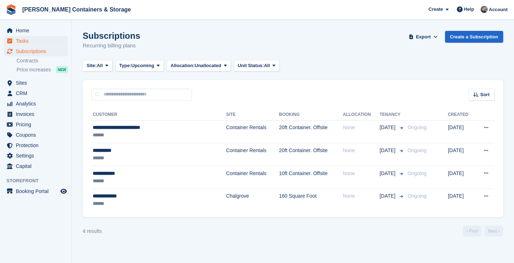
click at [42, 37] on span "Tasks" at bounding box center [37, 41] width 43 height 10
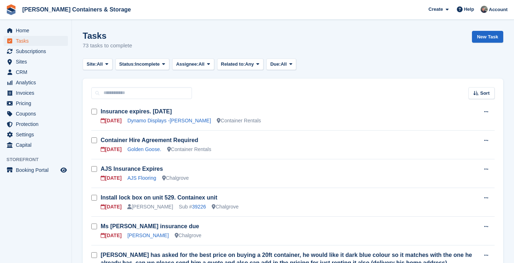
click at [40, 32] on span "Home" at bounding box center [37, 31] width 43 height 10
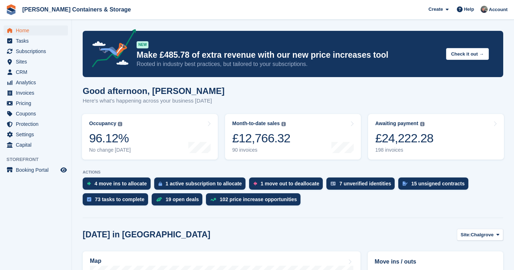
click at [39, 26] on span "Home" at bounding box center [37, 31] width 43 height 10
